Goal: Book appointment/travel/reservation

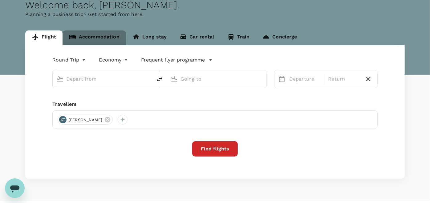
click at [107, 40] on link "Accommodation" at bounding box center [95, 38] width 64 height 15
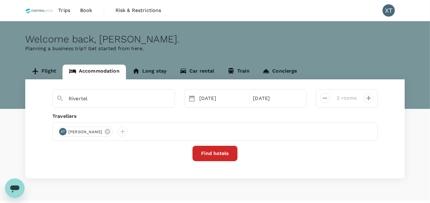
scroll to position [14, 0]
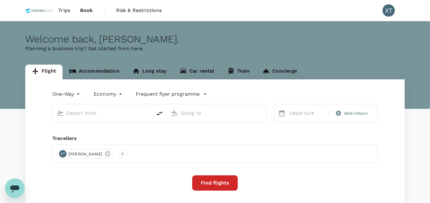
type input "roundtrip"
type input "Kuala Lumpur Intl ([GEOGRAPHIC_DATA])"
type input "Tawau (TWU)"
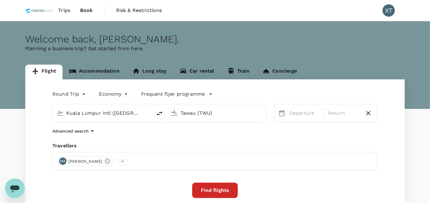
drag, startPoint x: 0, startPoint y: 0, endPoint x: 94, endPoint y: 72, distance: 118.3
click at [94, 72] on link "Accommodation" at bounding box center [95, 72] width 64 height 15
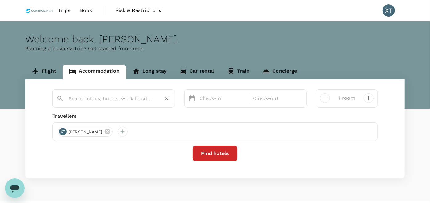
drag, startPoint x: 105, startPoint y: 92, endPoint x: 106, endPoint y: 96, distance: 3.6
click at [105, 93] on div at bounding box center [117, 96] width 107 height 15
click at [107, 96] on input "text" at bounding box center [111, 99] width 85 height 10
type input "rivertel"
click at [199, 154] on button "Find hotels" at bounding box center [215, 153] width 45 height 15
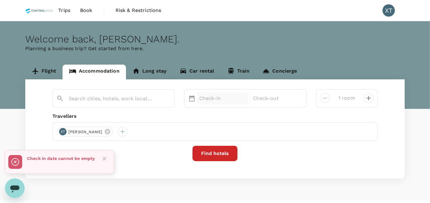
click at [217, 100] on p "Check-in" at bounding box center [222, 98] width 46 height 7
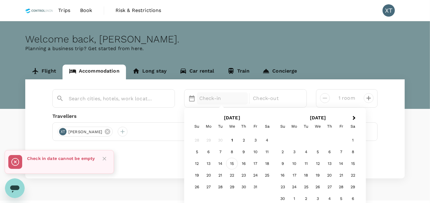
click at [236, 160] on div "15" at bounding box center [232, 164] width 12 height 12
click at [244, 161] on div "16" at bounding box center [244, 164] width 12 height 12
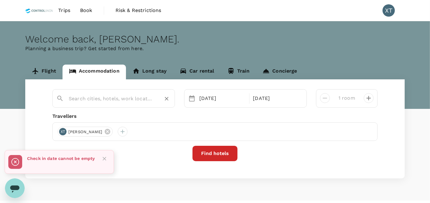
click at [93, 90] on div at bounding box center [117, 96] width 107 height 15
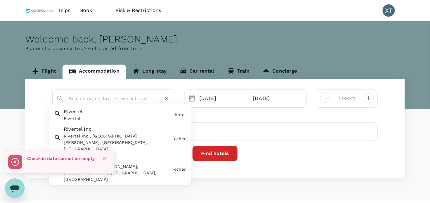
click at [92, 103] on input "text" at bounding box center [111, 99] width 85 height 10
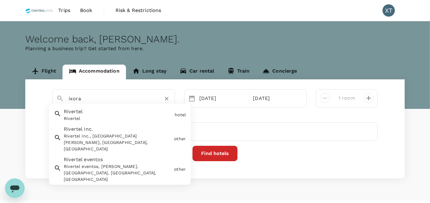
click at [95, 111] on div "Rivertel Rivertel" at bounding box center [116, 114] width 111 height 16
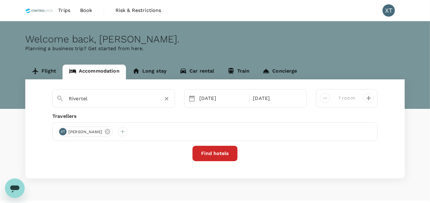
type input "Rivertel"
click at [229, 150] on button "Find hotels" at bounding box center [215, 153] width 45 height 15
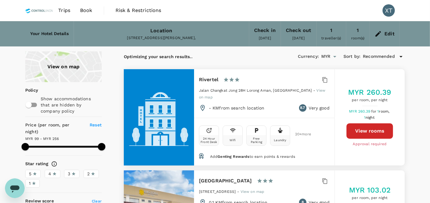
type input "559.66"
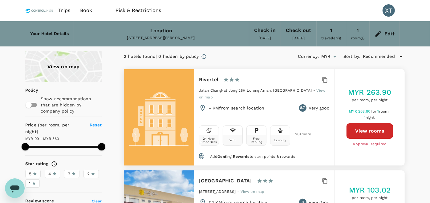
click at [384, 38] on div "Edit" at bounding box center [385, 34] width 30 height 22
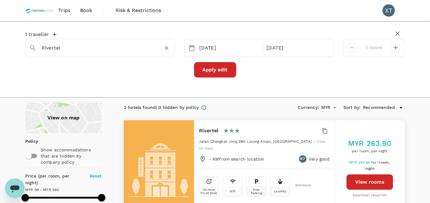
click at [72, 42] on div "Rivertel" at bounding box center [104, 45] width 134 height 15
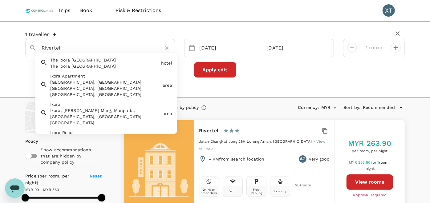
click at [76, 47] on input "Rivertel" at bounding box center [98, 48] width 112 height 10
drag, startPoint x: 76, startPoint y: 47, endPoint x: 35, endPoint y: 47, distance: 41.0
click at [35, 47] on div "Rivertel" at bounding box center [97, 45] width 147 height 15
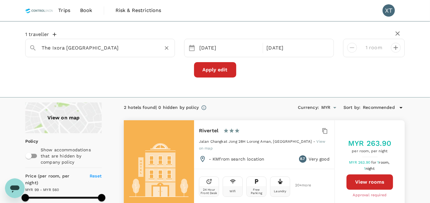
type input "The Ixora Hotel Prai"
click at [210, 74] on button "Apply edit" at bounding box center [215, 69] width 42 height 15
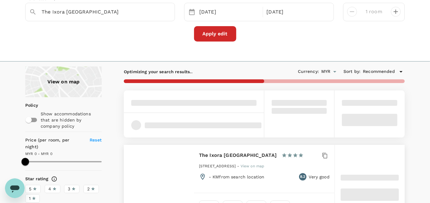
scroll to position [68, 0]
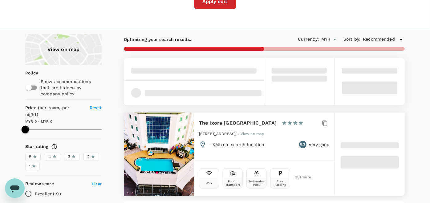
type input "249.91"
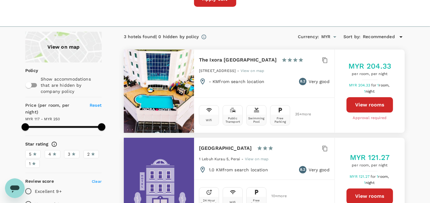
scroll to position [0, 0]
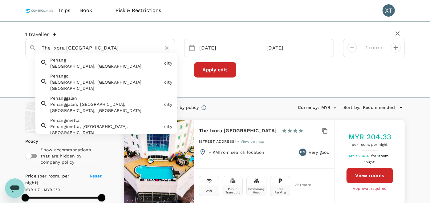
click at [140, 44] on input "The Ixora Hotel Prai" at bounding box center [98, 48] width 112 height 10
click at [168, 48] on icon "Clear" at bounding box center [167, 48] width 6 height 6
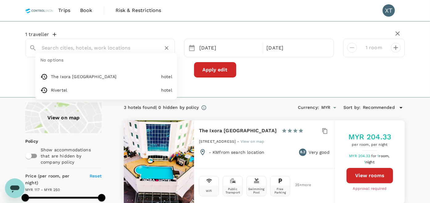
click at [97, 50] on input "text" at bounding box center [98, 48] width 112 height 10
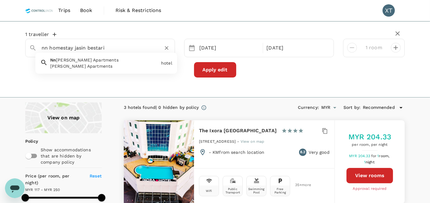
type input "nn homestay jasin bestari"
click at [224, 70] on button "Apply edit" at bounding box center [215, 69] width 42 height 15
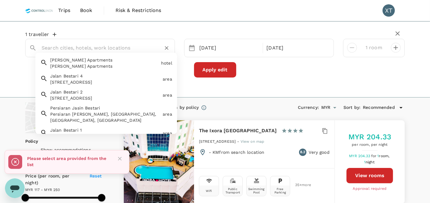
click at [87, 48] on input "text" at bounding box center [98, 48] width 112 height 10
click at [87, 48] on input "nn" at bounding box center [98, 48] width 112 height 10
drag, startPoint x: 88, startPoint y: 43, endPoint x: 5, endPoint y: 31, distance: 83.1
click at [5, 33] on div "1 traveller nn Nn Franovic Apartments Nn Franovic Apartments hotel Jalan Bestar…" at bounding box center [215, 59] width 430 height 76
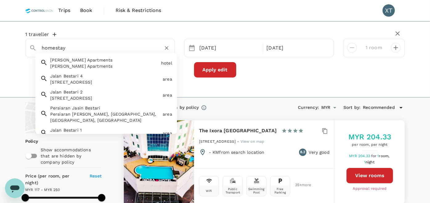
type input "Nn Franovic Apartments"
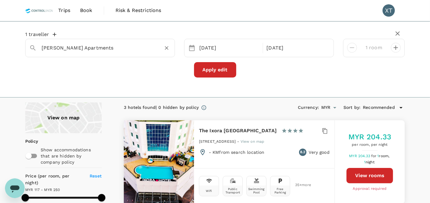
click at [169, 48] on icon "Clear" at bounding box center [167, 48] width 6 height 6
click at [192, 96] on div "1 traveller 15 Oct 16 Oct 1 room Apply edit" at bounding box center [215, 59] width 430 height 76
type input "249.91"
